Goal: Task Accomplishment & Management: Complete application form

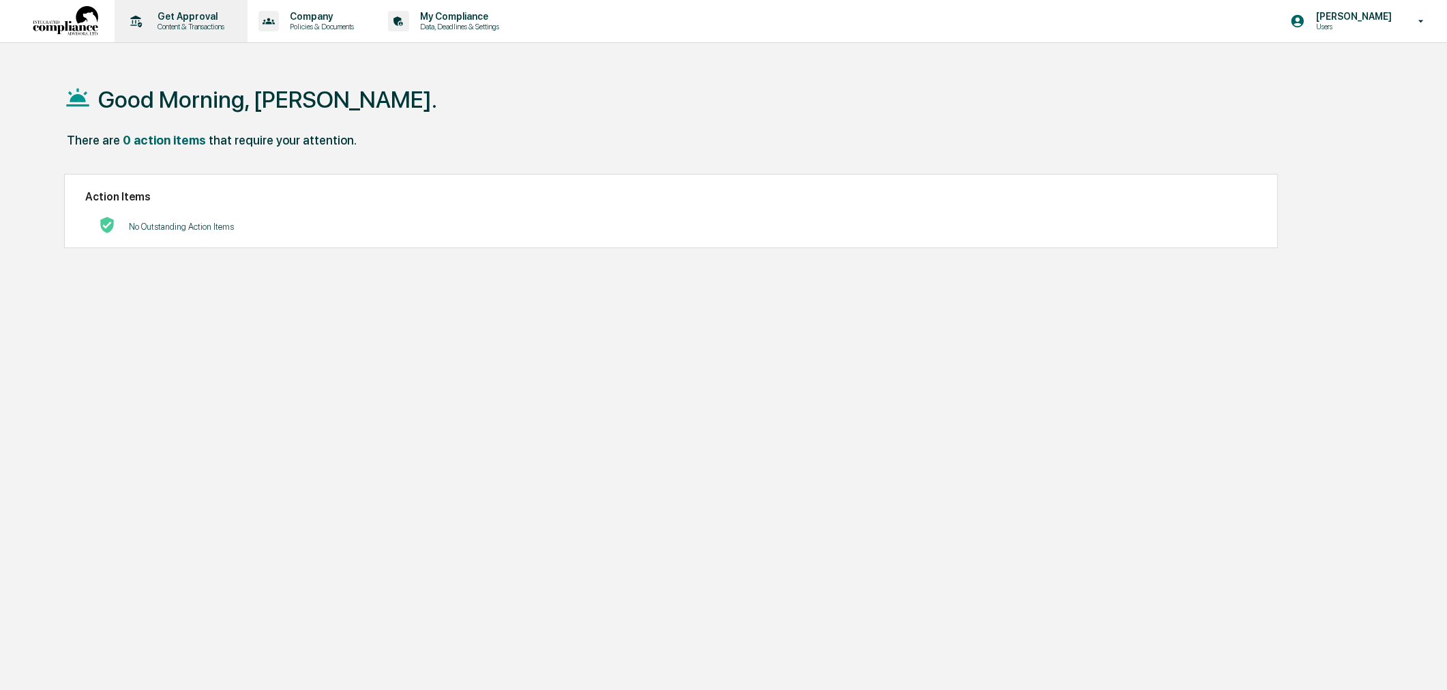
click at [185, 30] on p "Content & Transactions" at bounding box center [189, 27] width 85 height 10
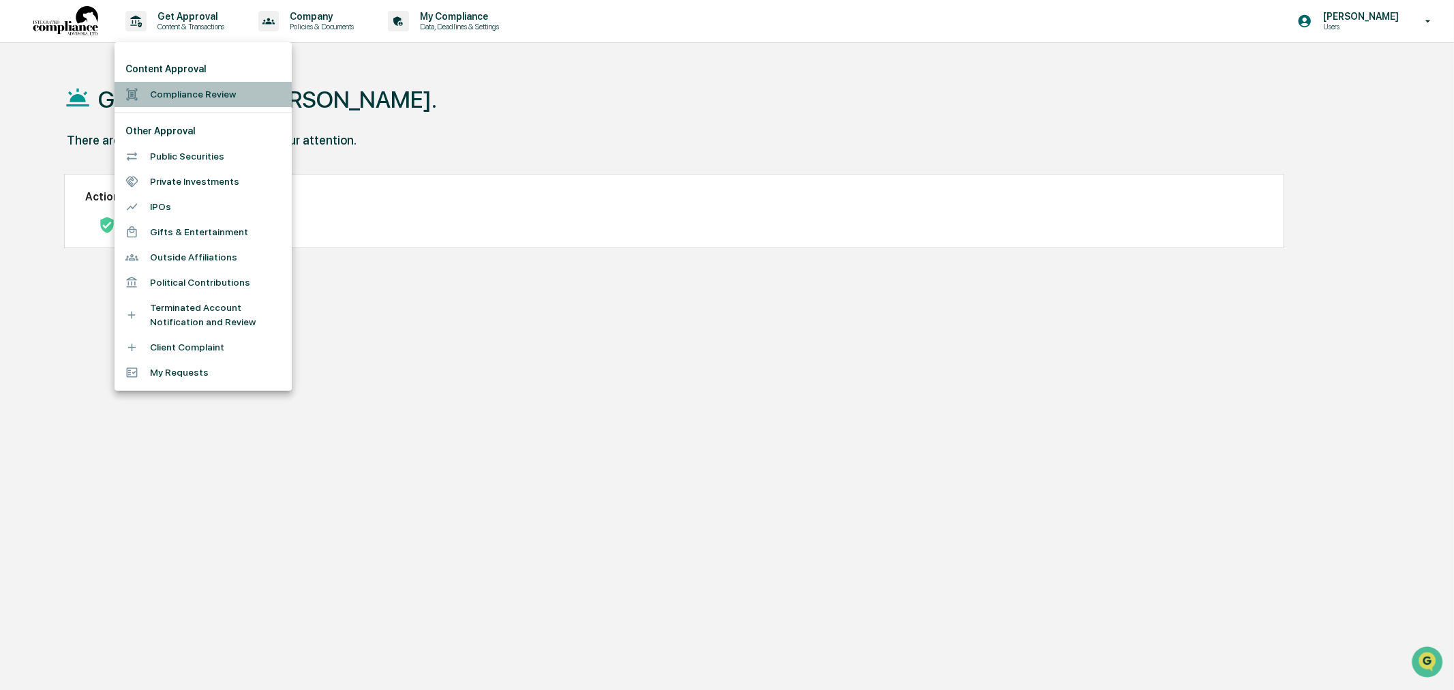
click at [188, 100] on li "Compliance Review" at bounding box center [203, 94] width 177 height 25
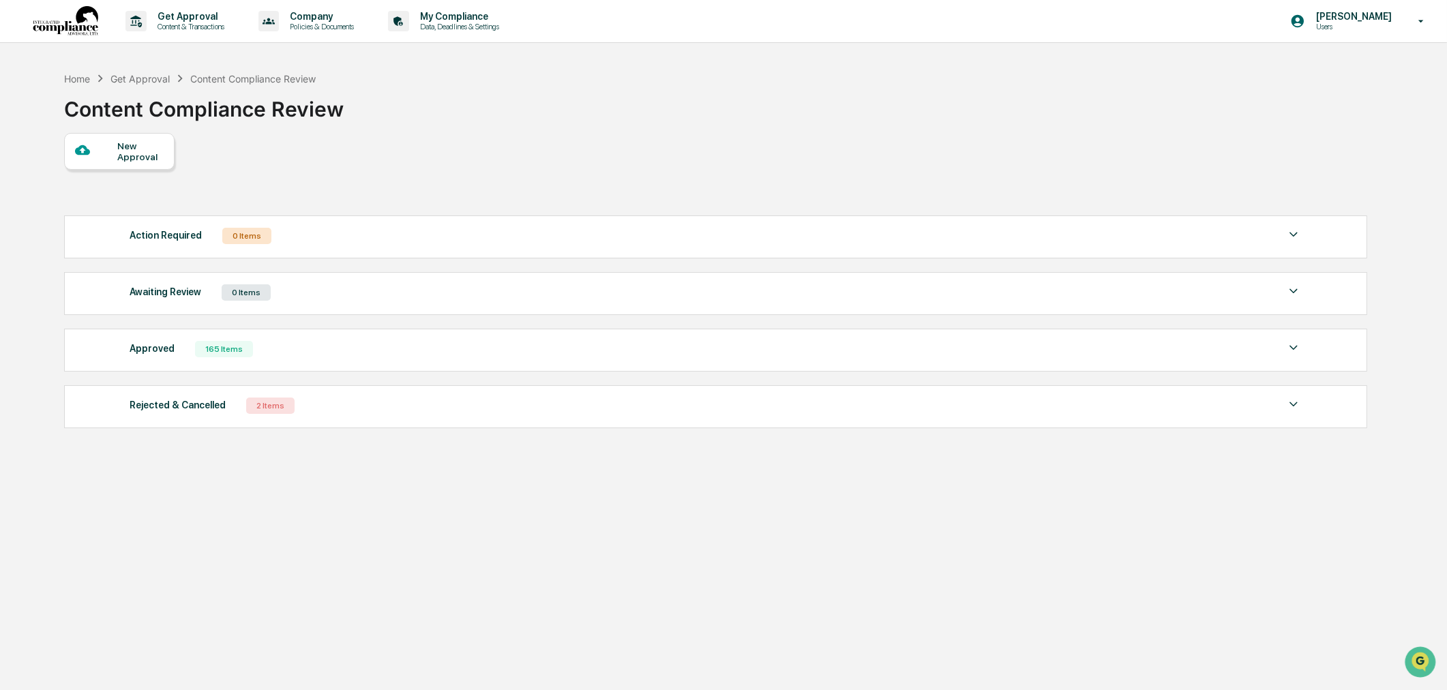
click at [123, 157] on div "New Approval" at bounding box center [140, 151] width 46 height 22
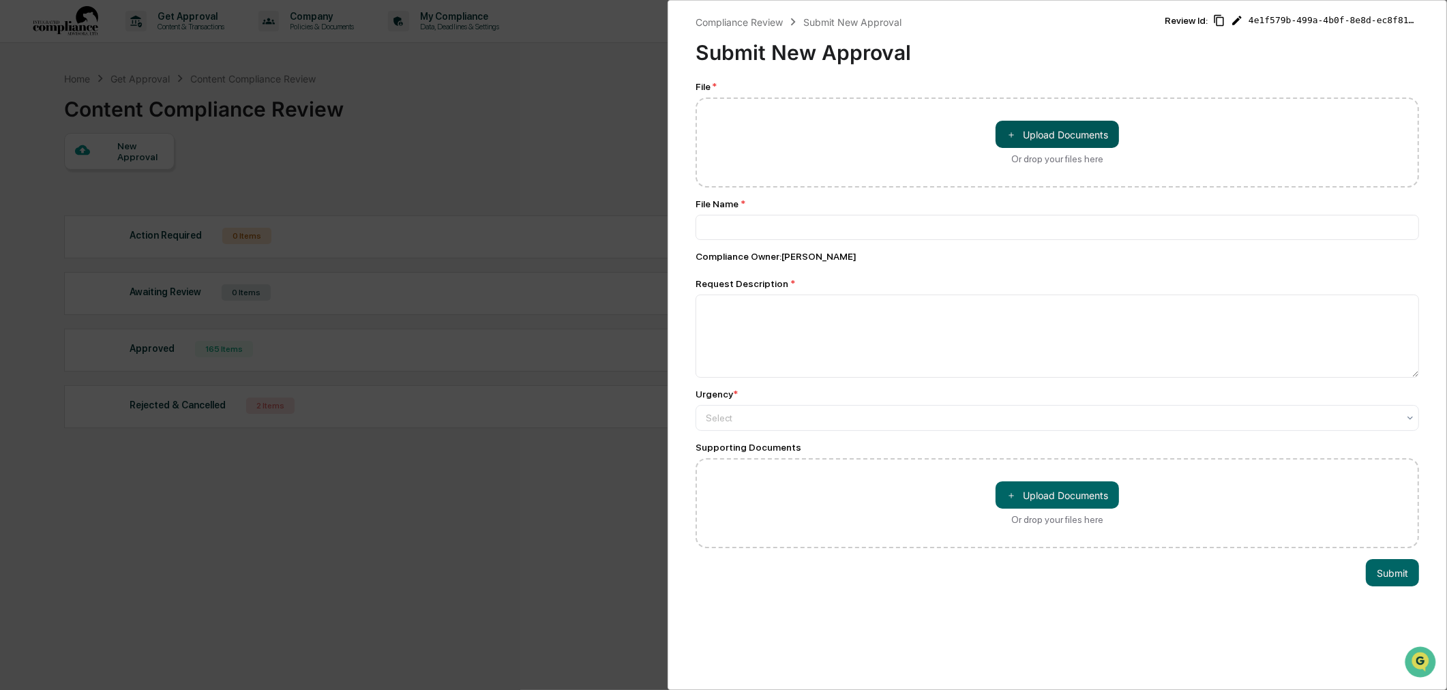
click at [1059, 132] on button "＋ Upload Documents" at bounding box center [1056, 134] width 123 height 27
type input "**********"
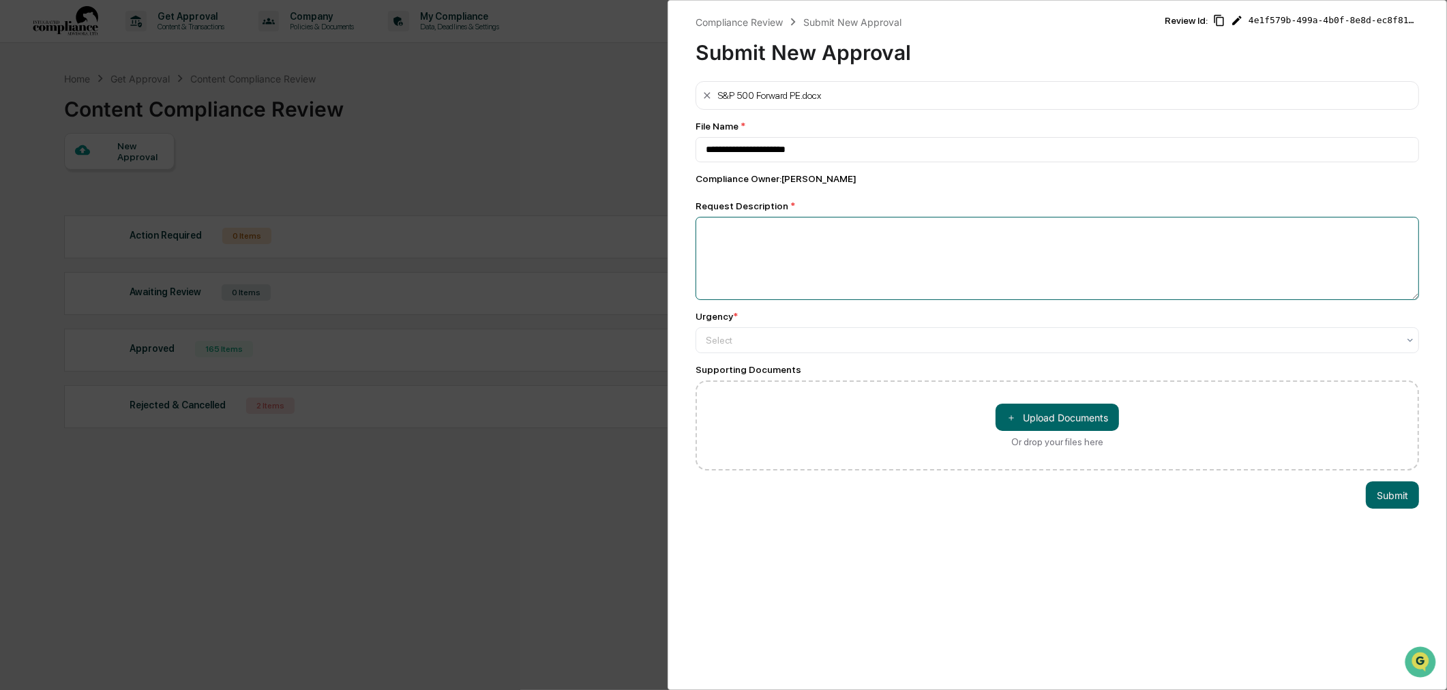
click at [840, 283] on textarea at bounding box center [1056, 258] width 723 height 83
type textarea "********"
click at [818, 335] on div "Select" at bounding box center [1052, 340] width 706 height 19
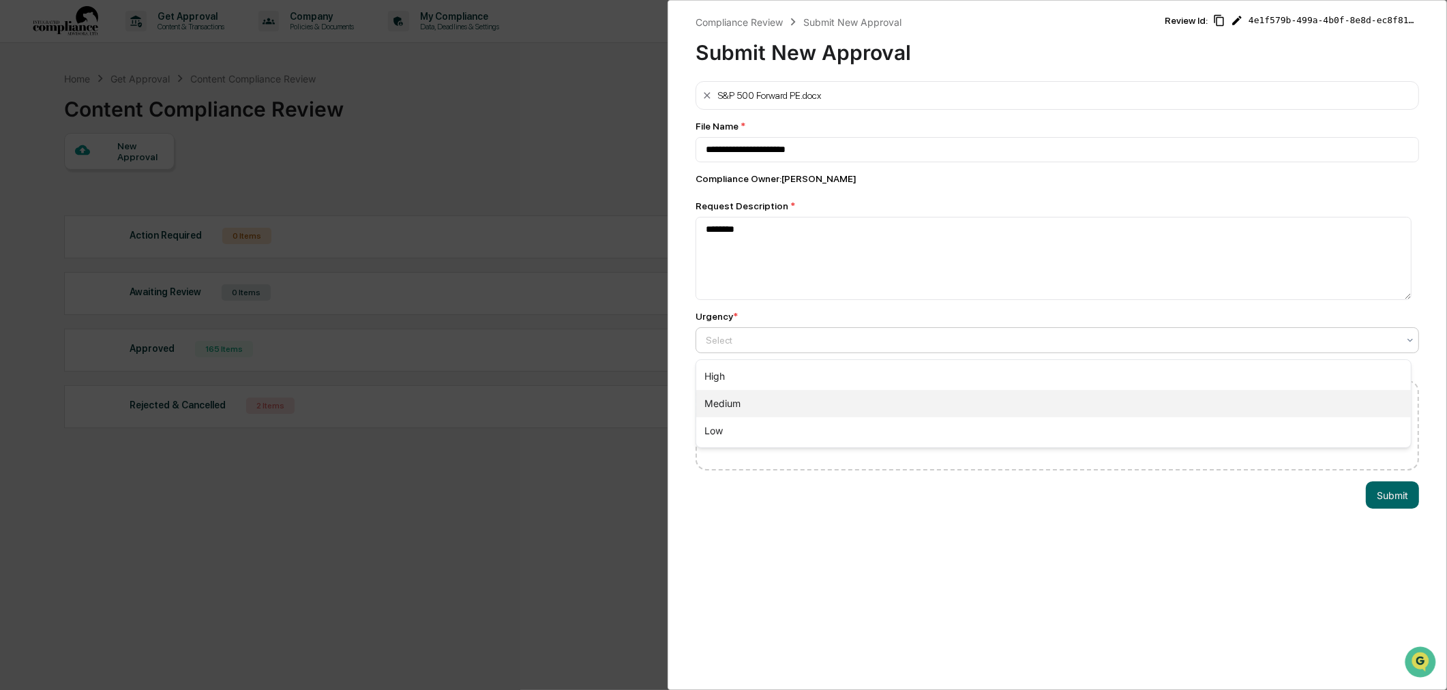
click at [805, 410] on div "Medium" at bounding box center [1053, 403] width 714 height 27
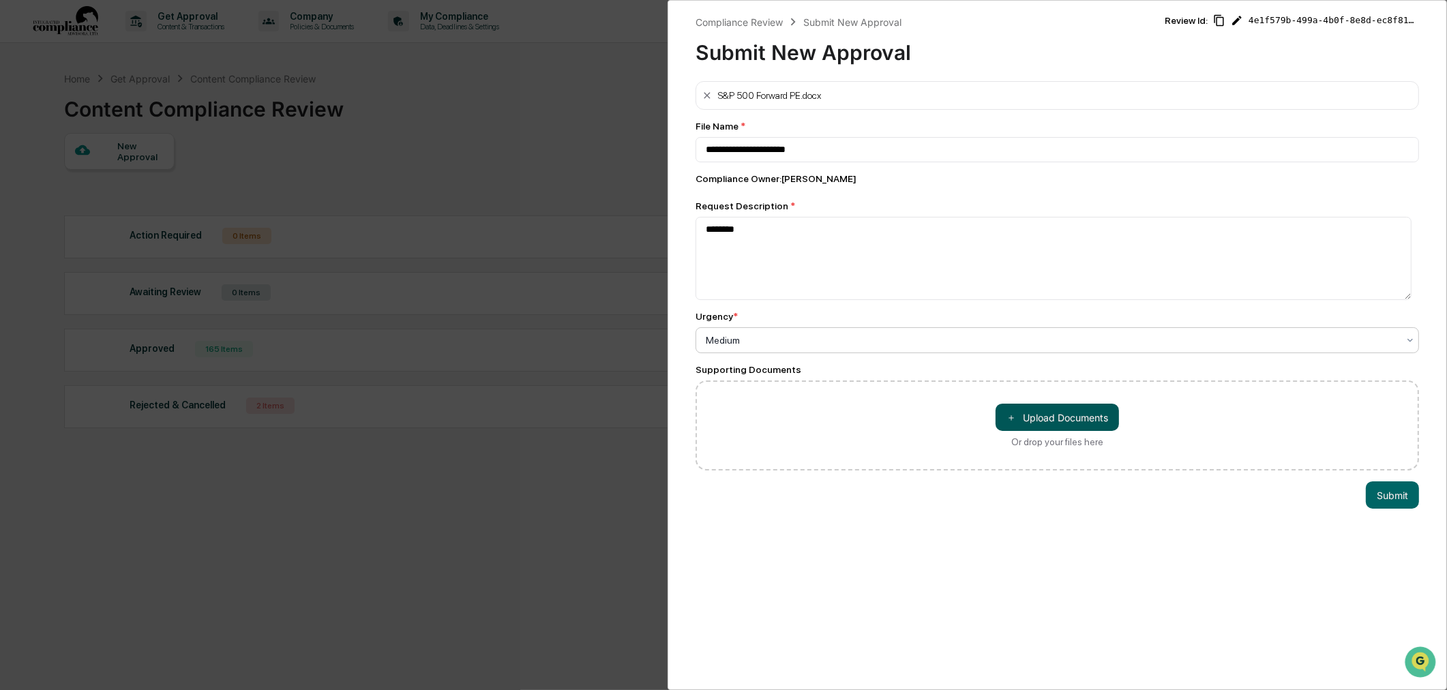
click at [1016, 414] on button "＋ Upload Documents" at bounding box center [1056, 417] width 123 height 27
click at [1380, 500] on button "Submit" at bounding box center [1391, 494] width 53 height 27
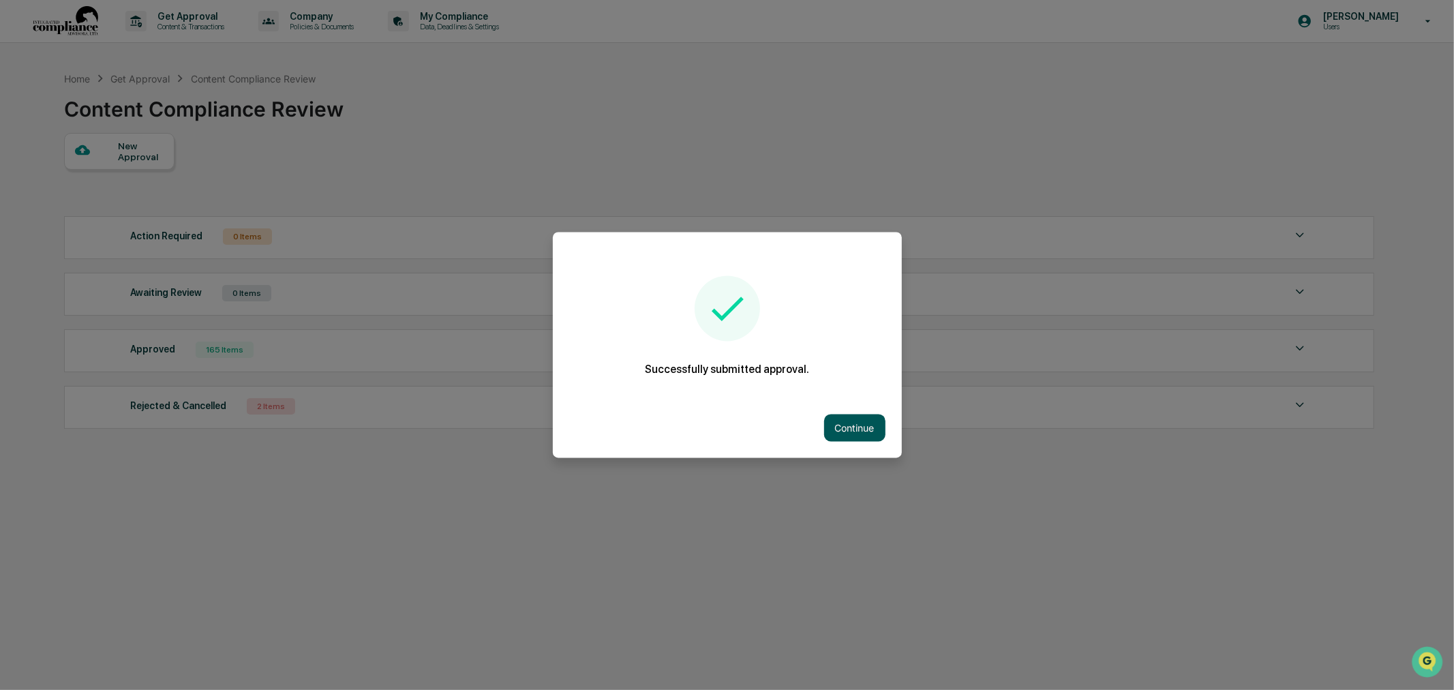
click at [857, 419] on button "Continue" at bounding box center [854, 427] width 61 height 27
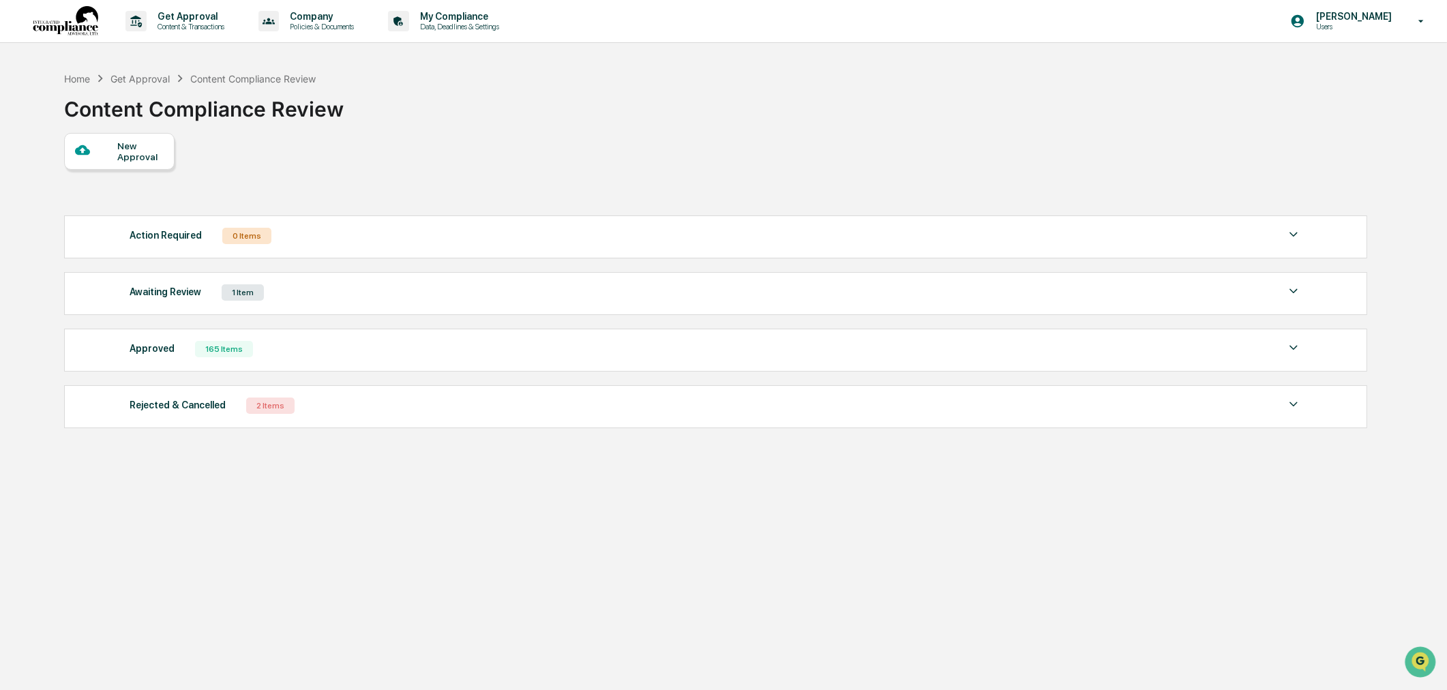
click at [243, 357] on div "165 Items" at bounding box center [224, 349] width 58 height 16
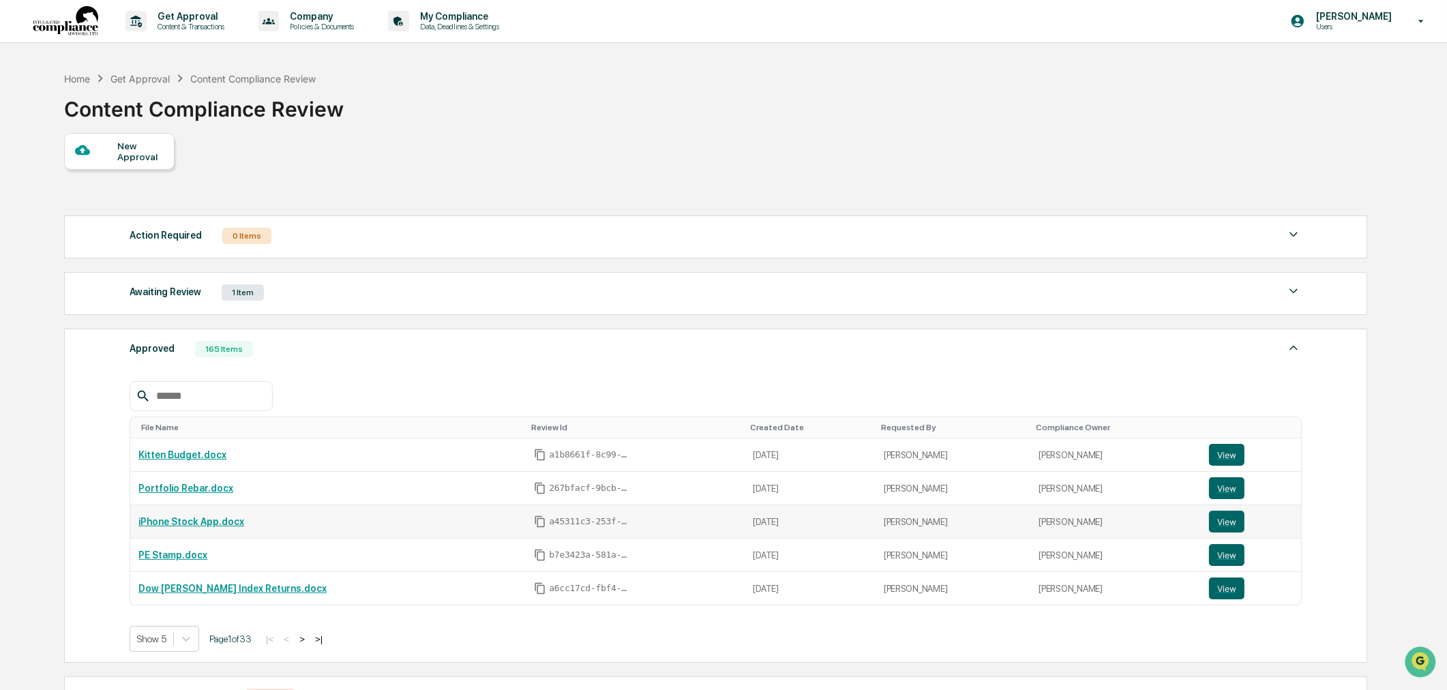
scroll to position [76, 0]
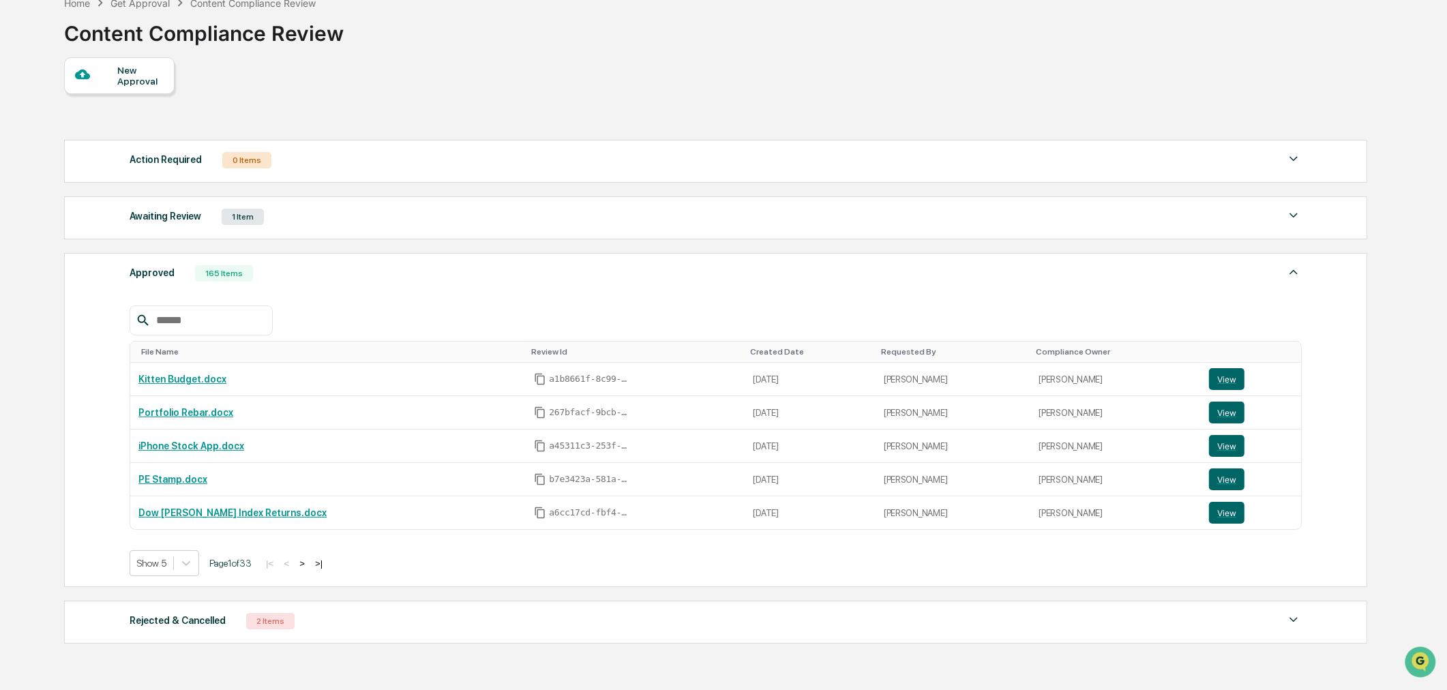
click at [304, 569] on button ">" at bounding box center [302, 564] width 14 height 12
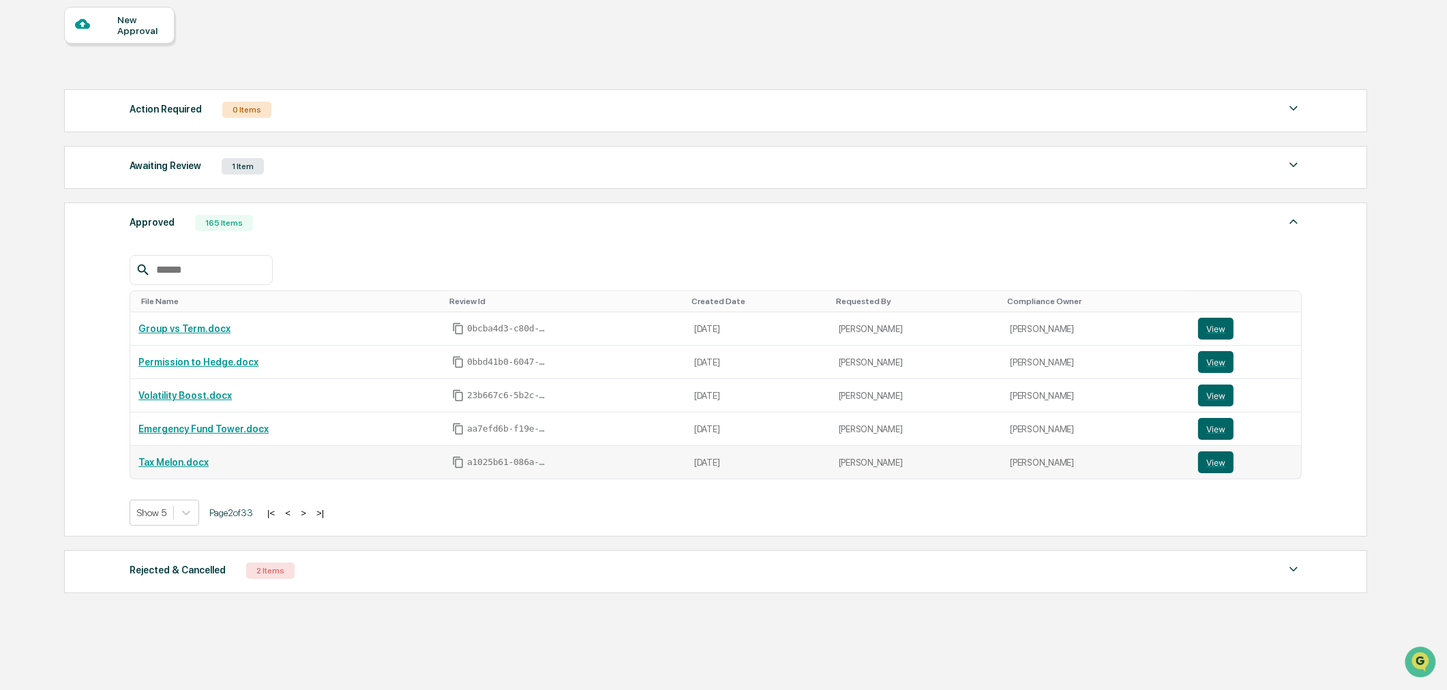
scroll to position [151, 0]
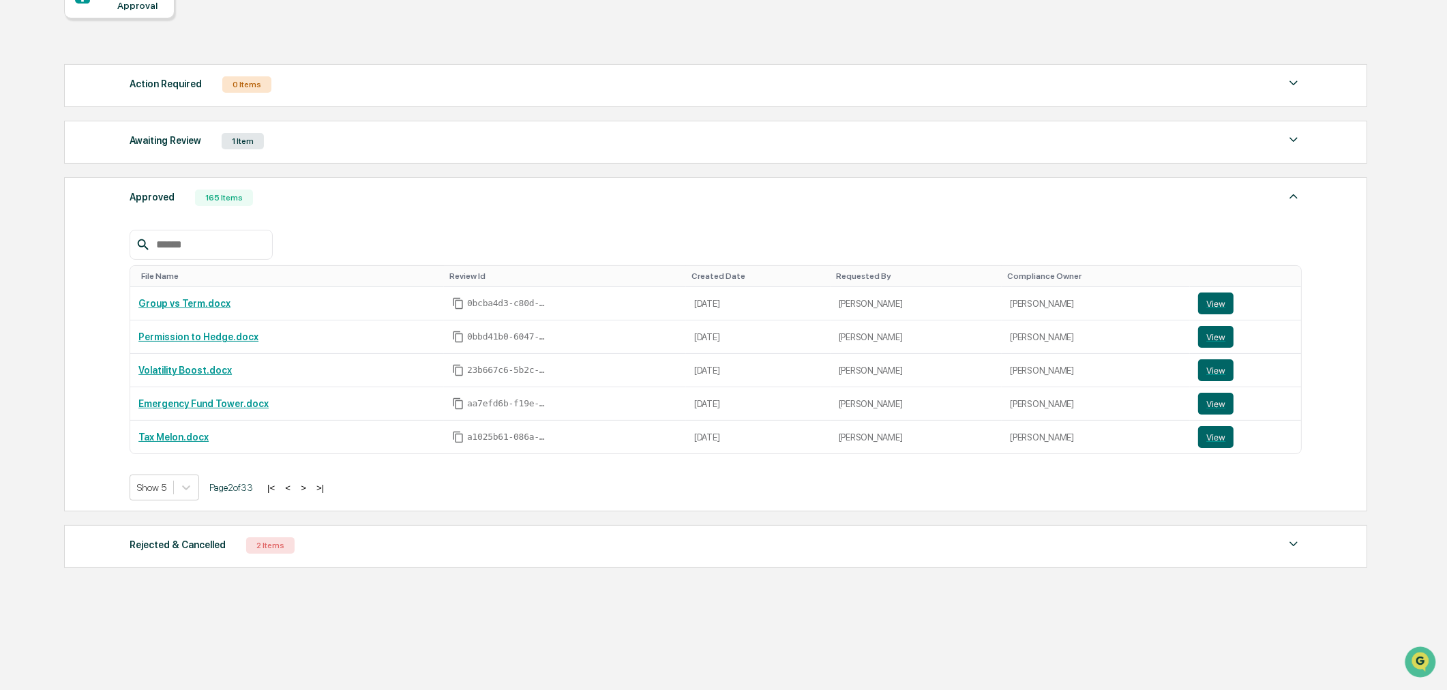
click at [305, 489] on button ">" at bounding box center [304, 488] width 14 height 12
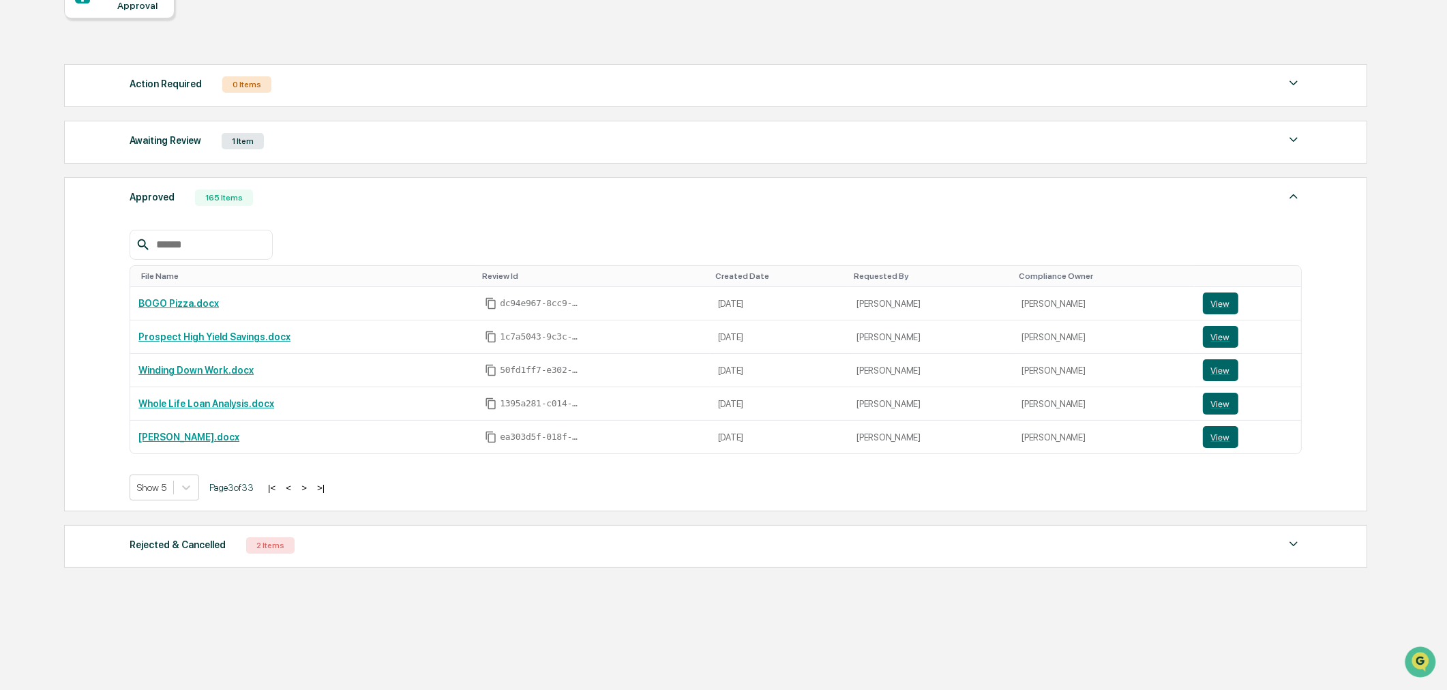
click at [308, 493] on button ">" at bounding box center [304, 488] width 14 height 12
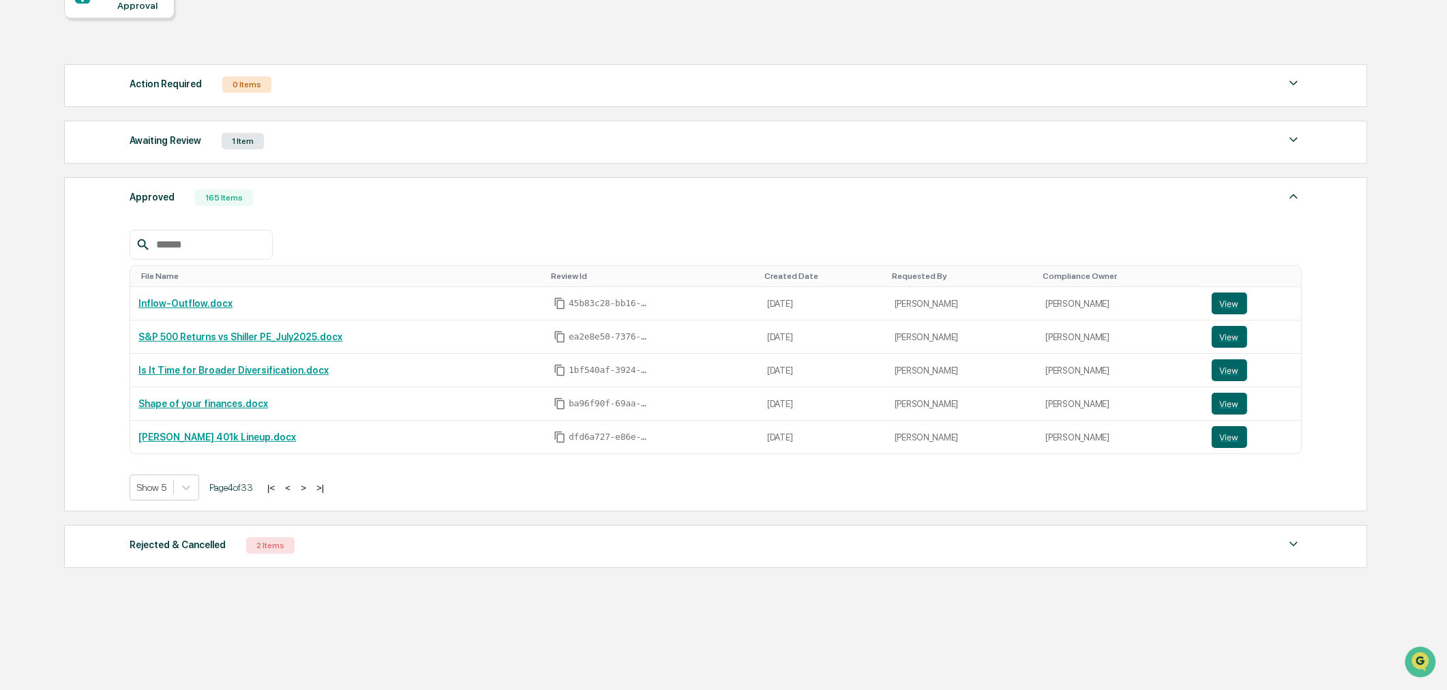
click at [308, 493] on button ">" at bounding box center [304, 488] width 14 height 12
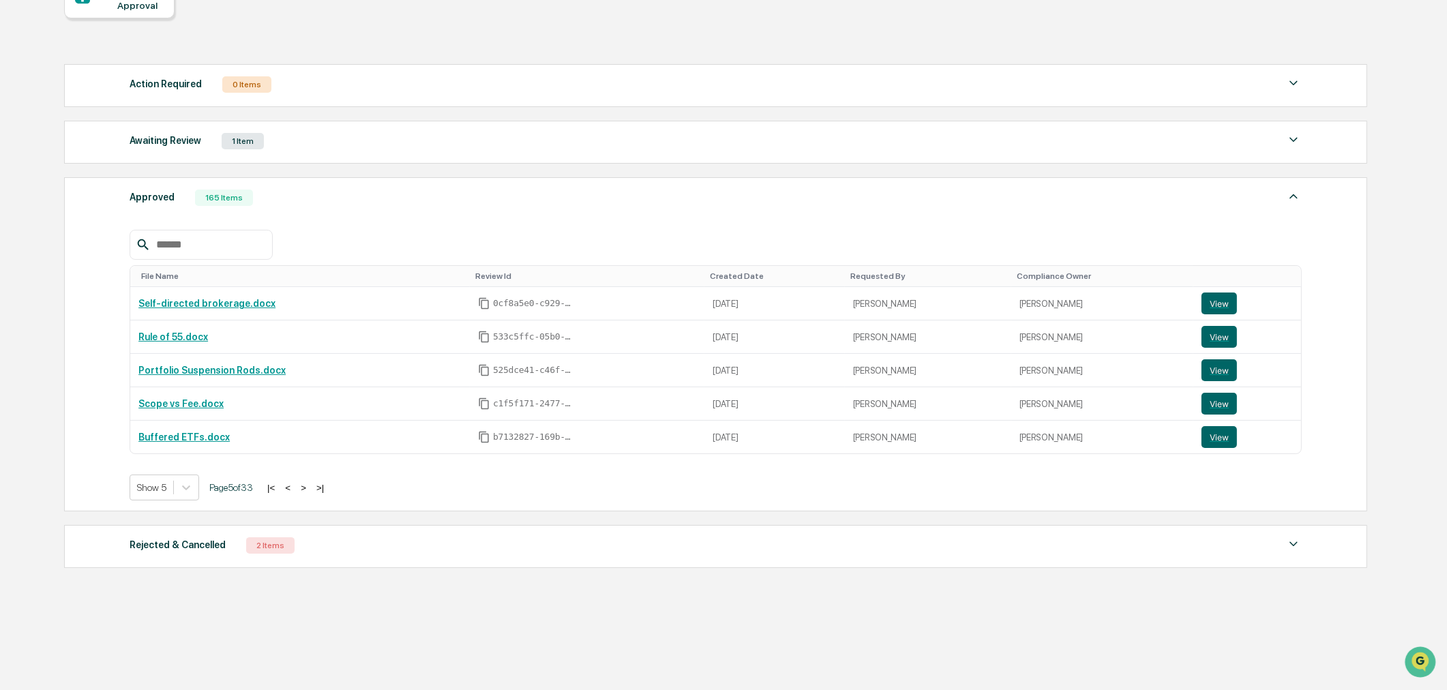
click at [308, 493] on button ">" at bounding box center [304, 488] width 14 height 12
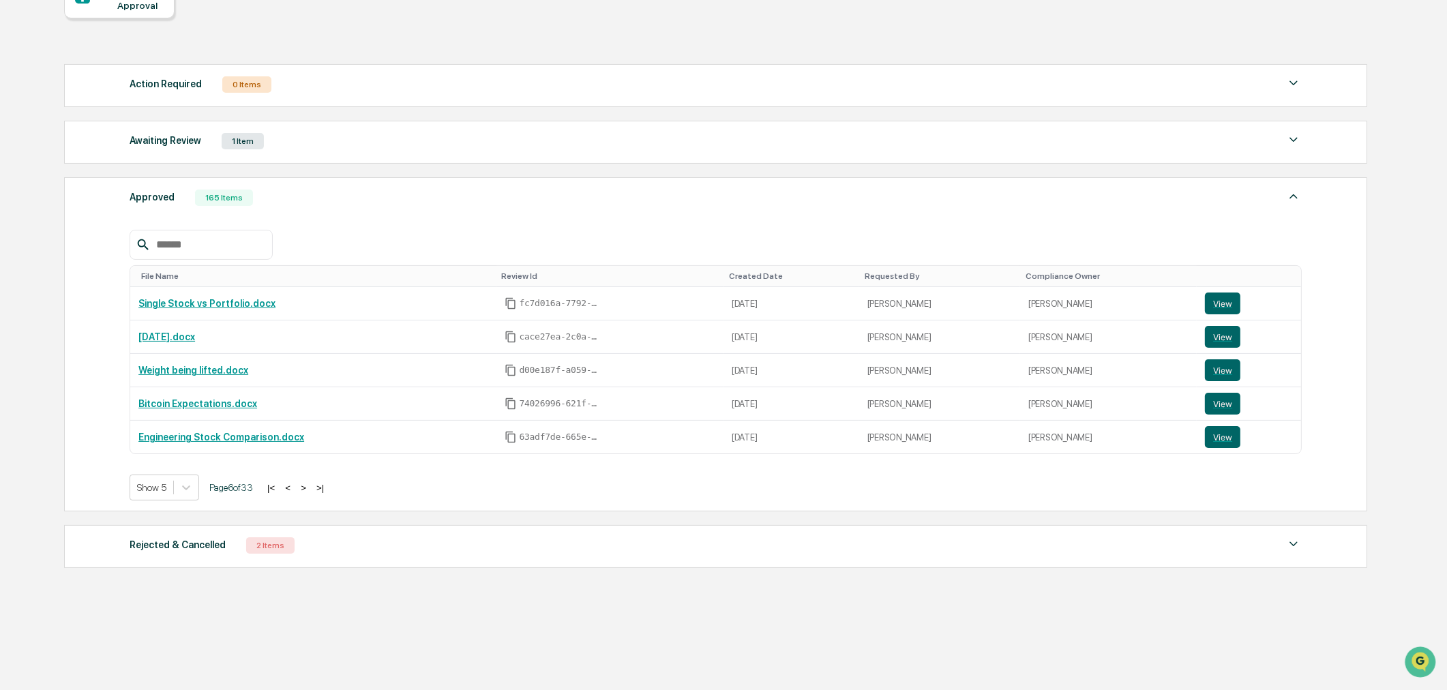
click at [308, 493] on button ">" at bounding box center [304, 488] width 14 height 12
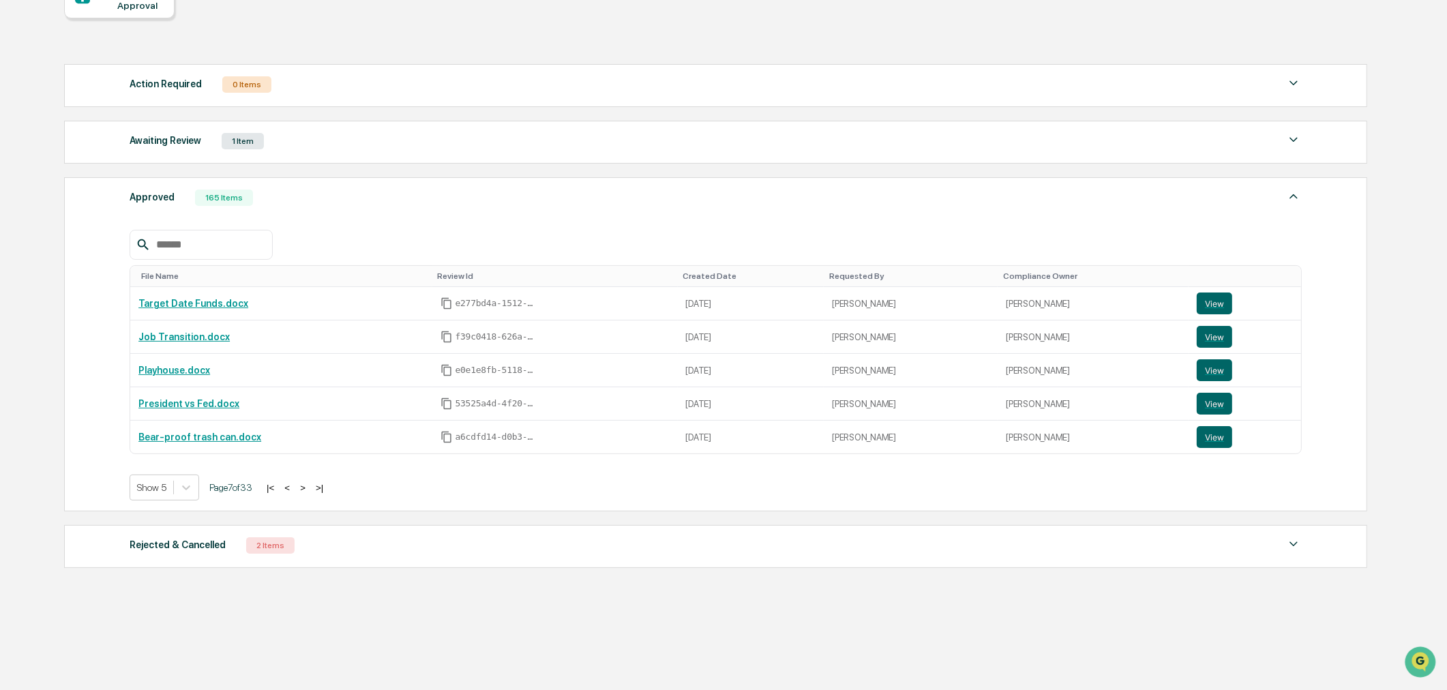
click at [308, 493] on button ">" at bounding box center [303, 488] width 14 height 12
click at [308, 493] on button ">" at bounding box center [304, 488] width 14 height 12
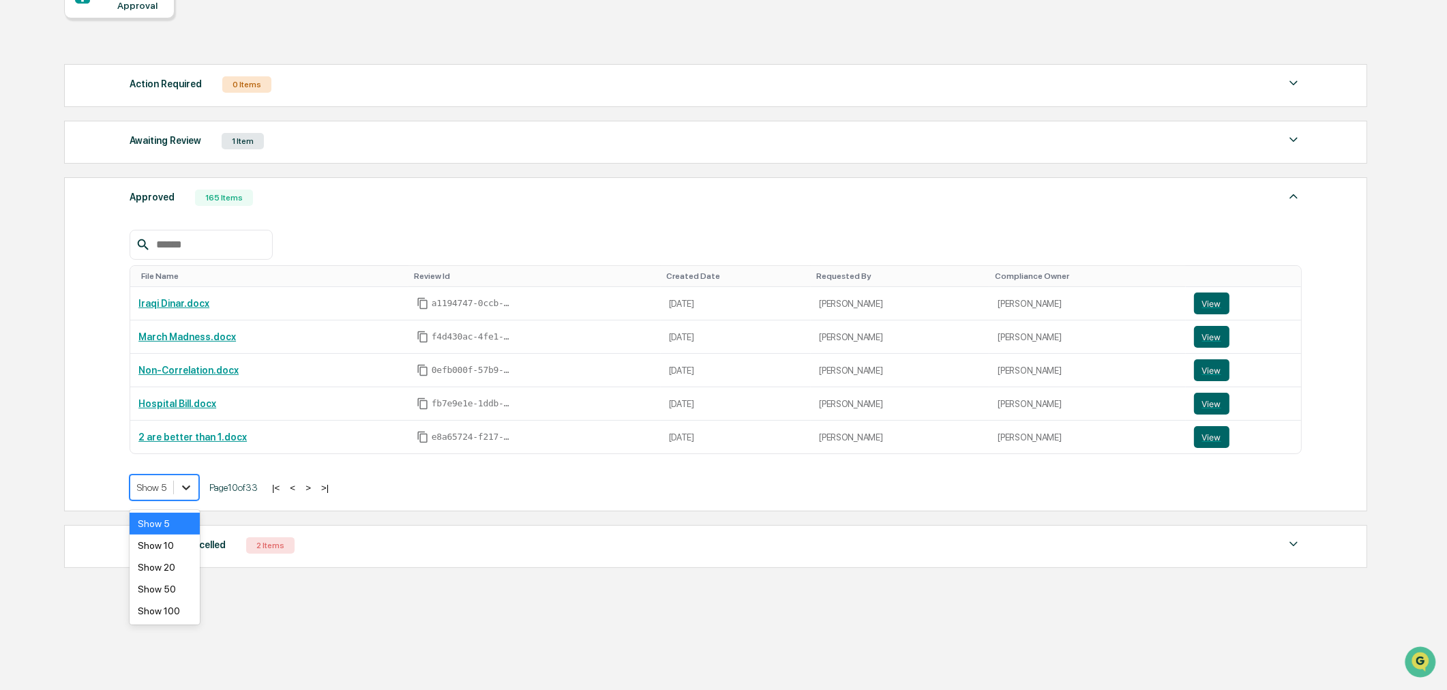
click at [194, 491] on div at bounding box center [186, 487] width 25 height 25
click at [166, 607] on div "Show 100" at bounding box center [165, 611] width 70 height 22
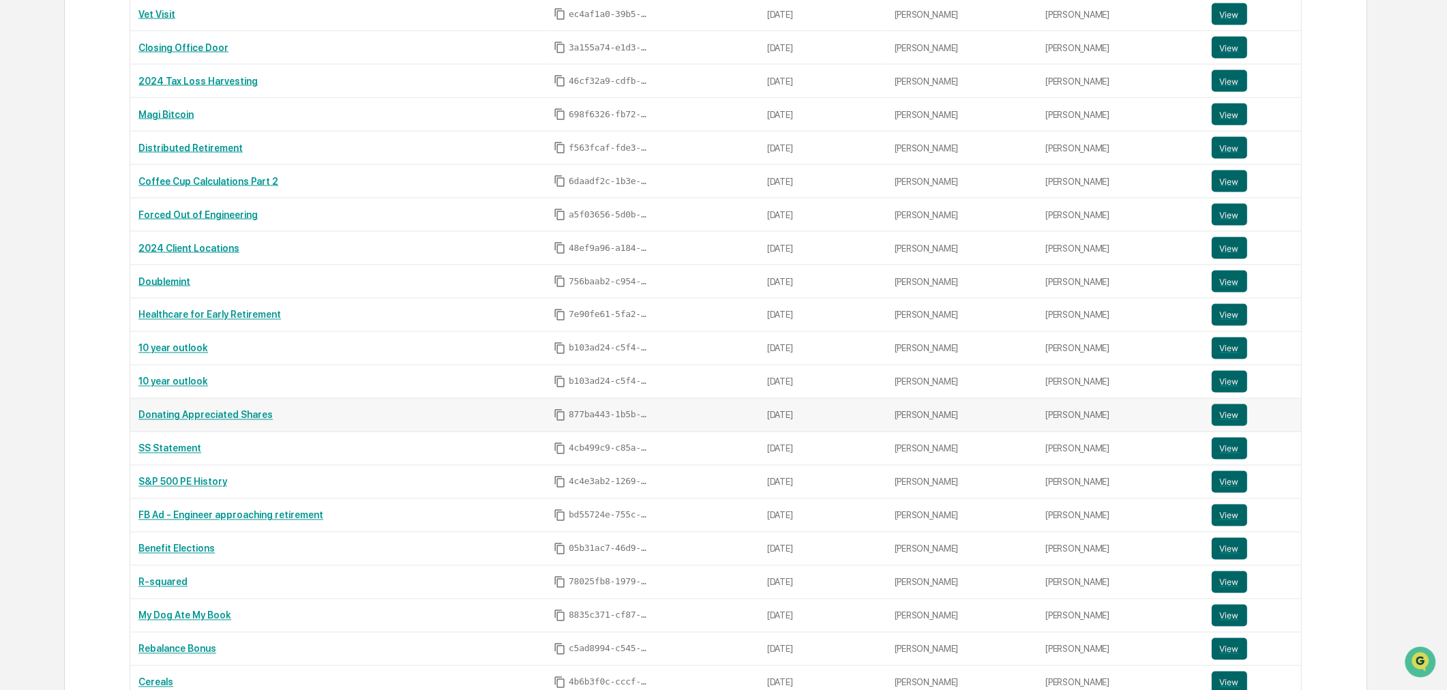
scroll to position [3349, 0]
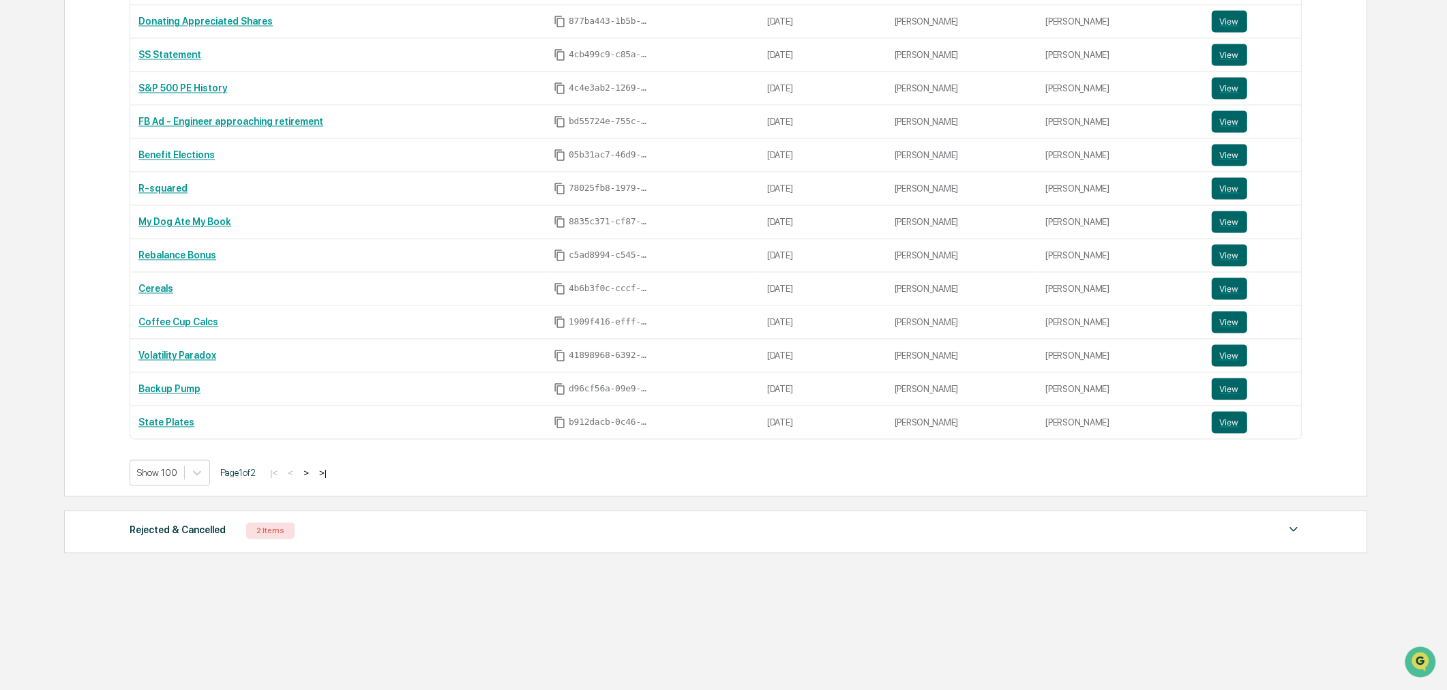
click at [309, 472] on button ">" at bounding box center [306, 473] width 14 height 12
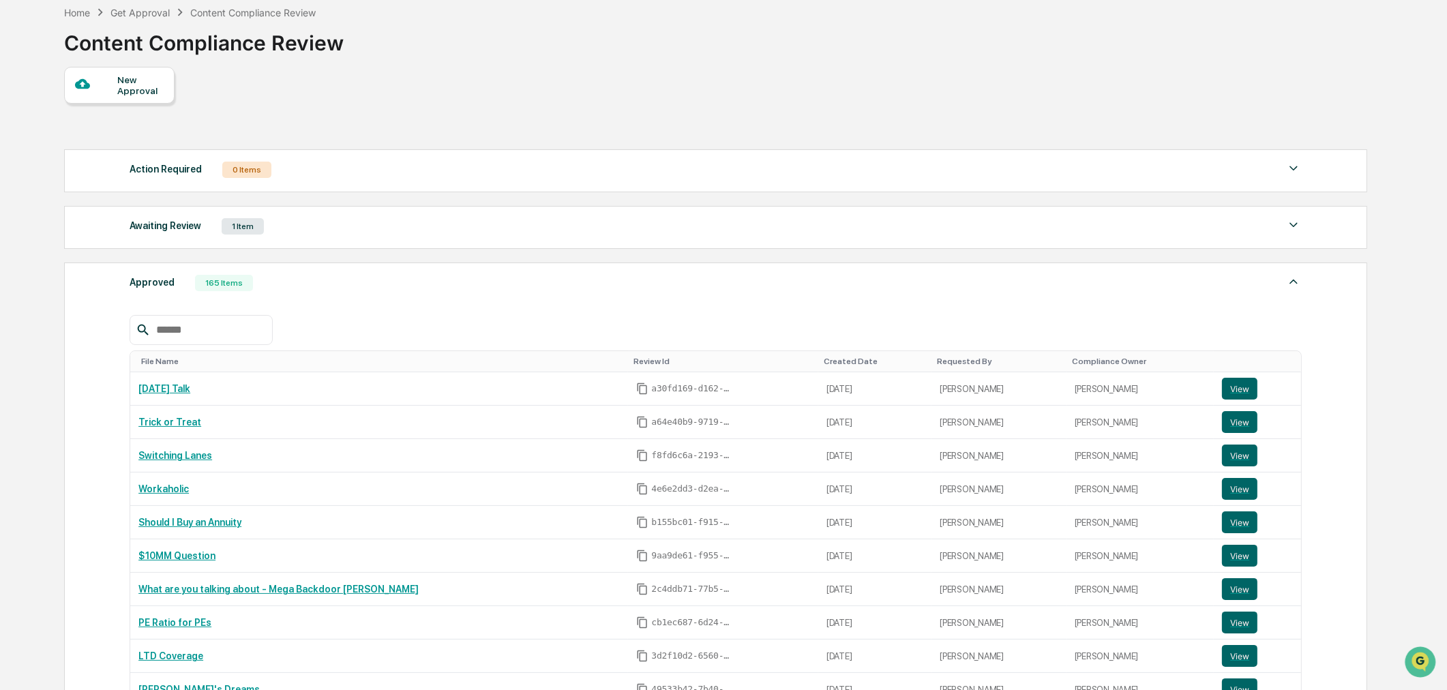
scroll to position [0, 0]
